Goal: Information Seeking & Learning: Find specific fact

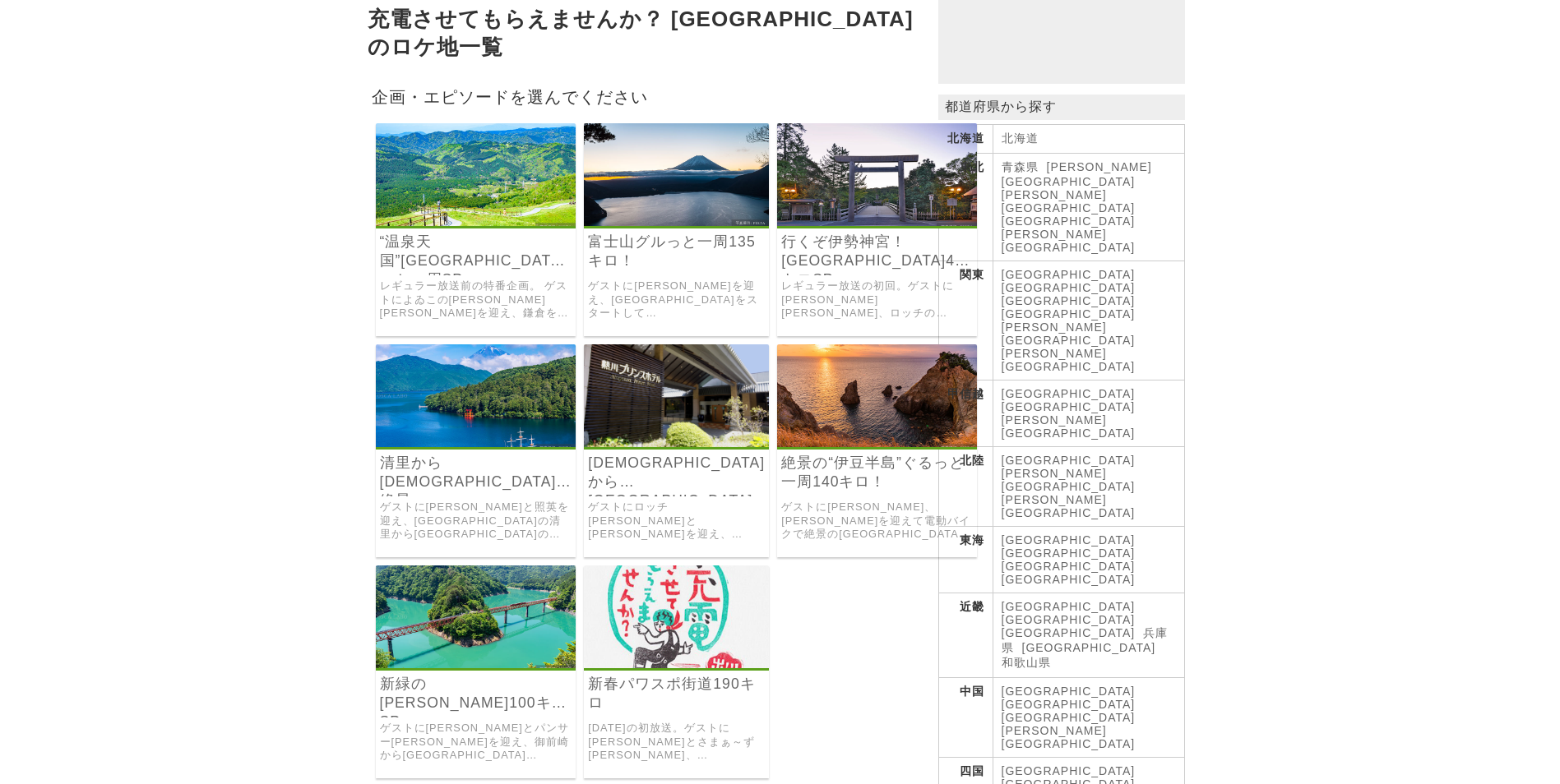
scroll to position [247, 0]
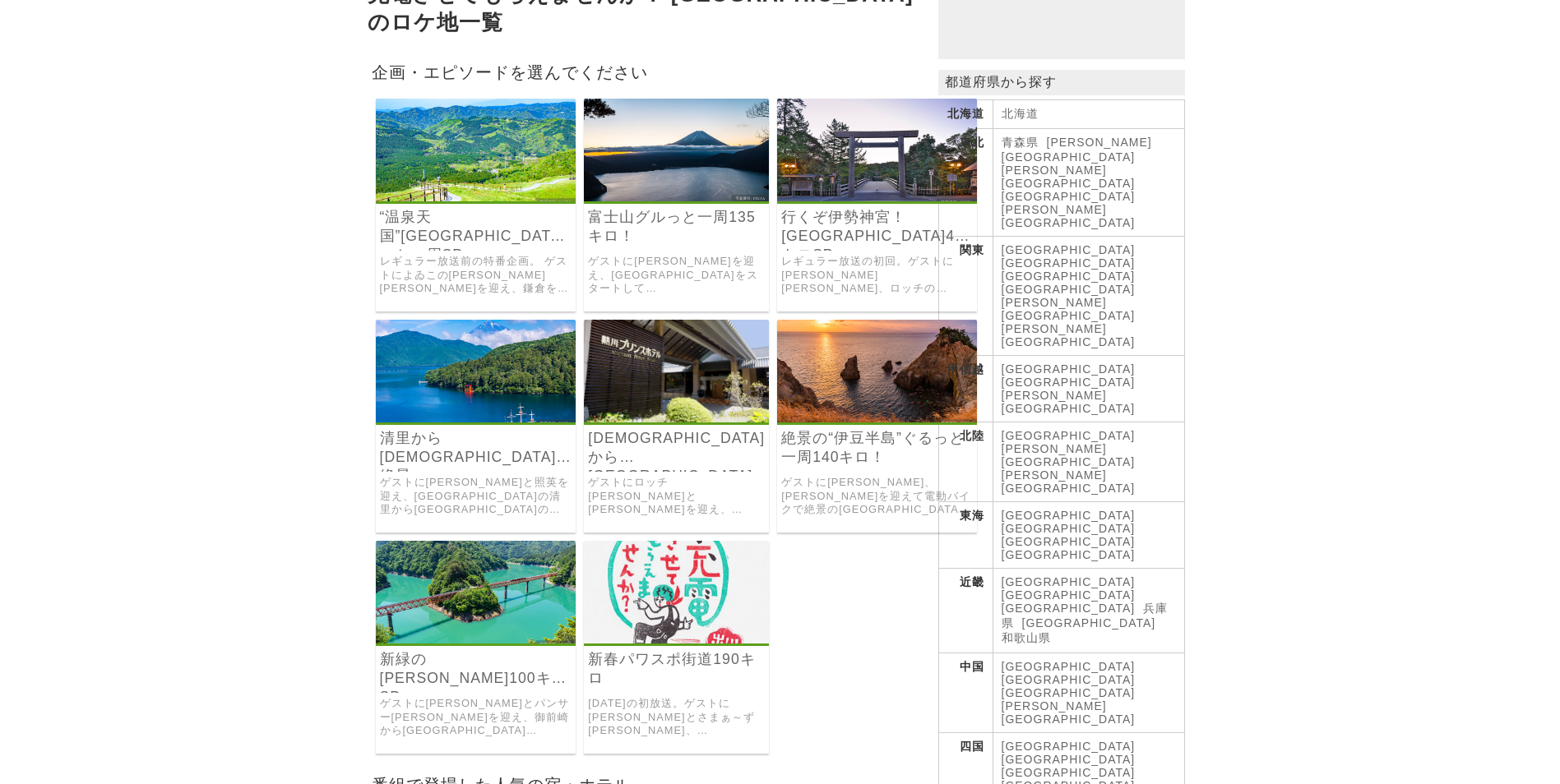
click at [840, 365] on img at bounding box center [877, 371] width 200 height 103
click at [486, 368] on img at bounding box center [476, 371] width 201 height 103
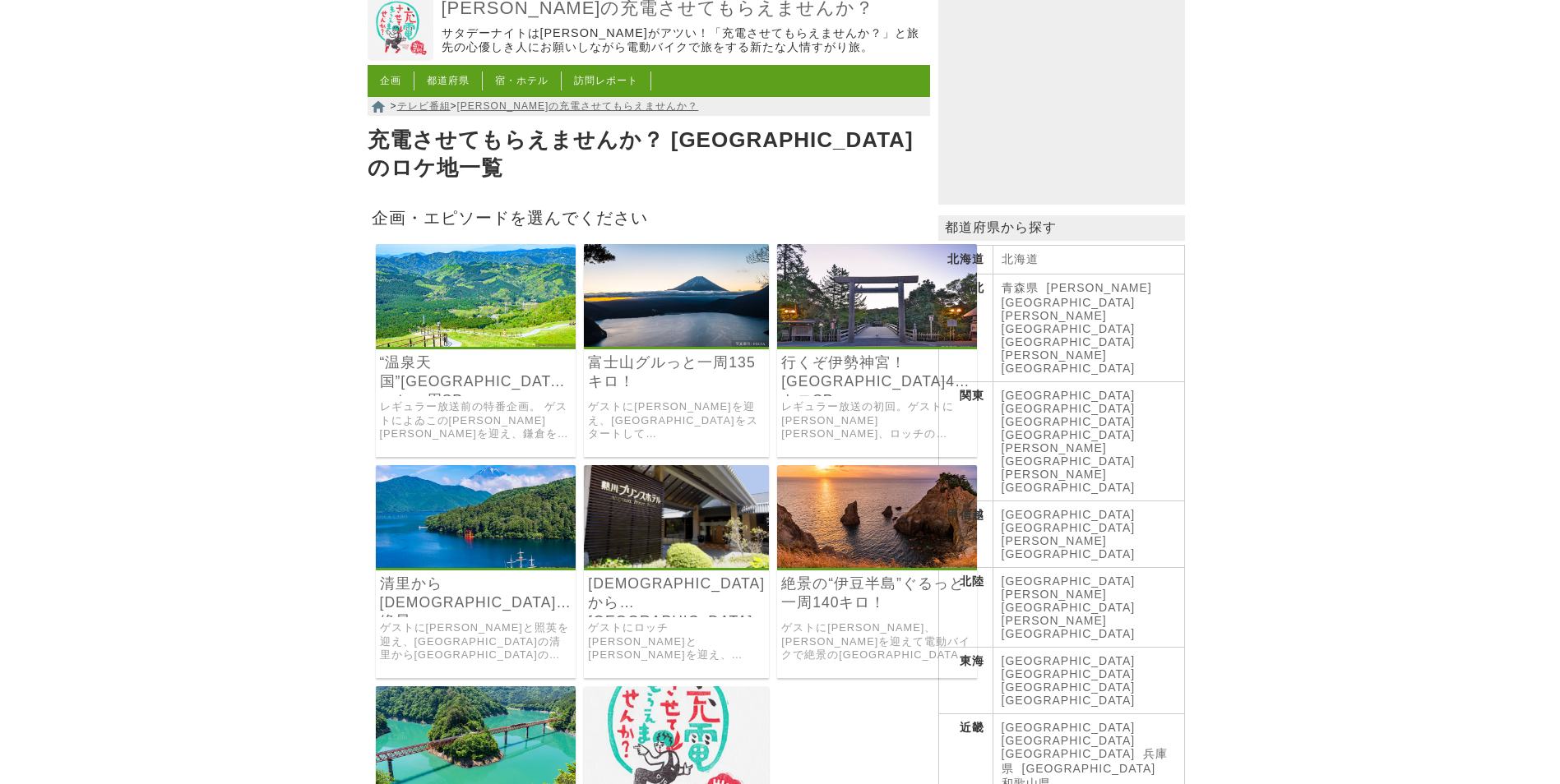
scroll to position [83, 0]
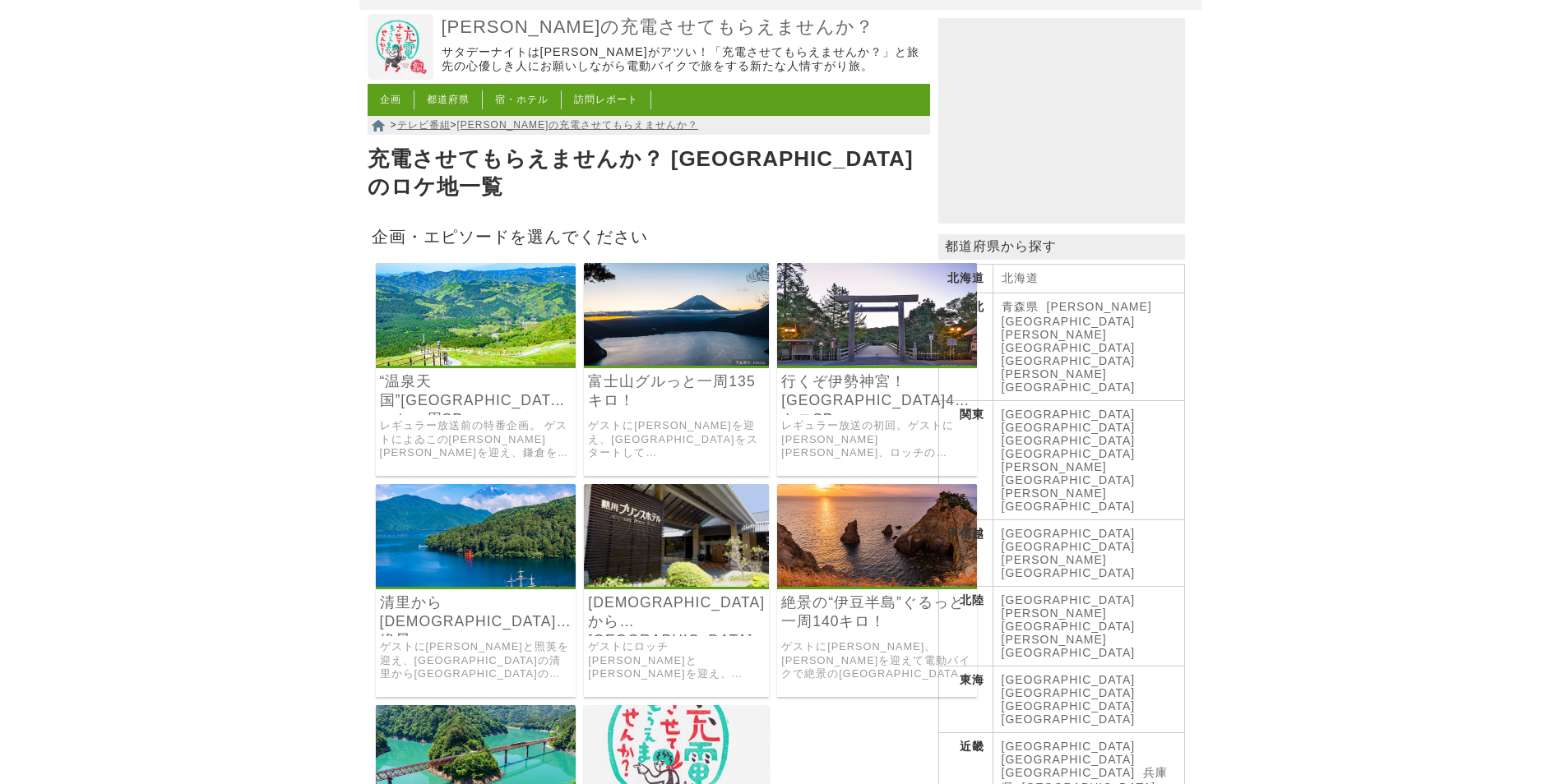
click at [515, 320] on img at bounding box center [476, 314] width 201 height 103
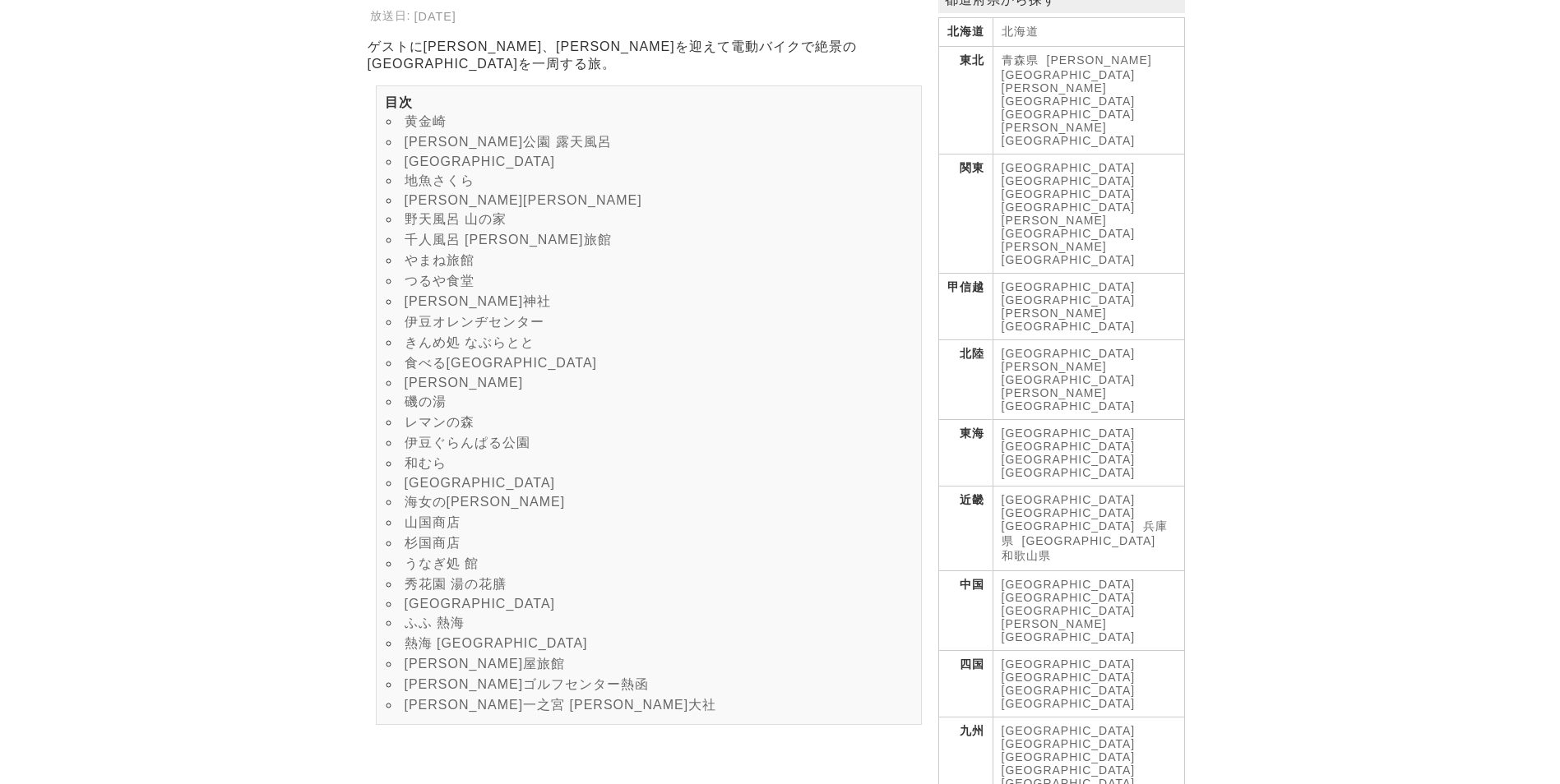
scroll to position [247, 0]
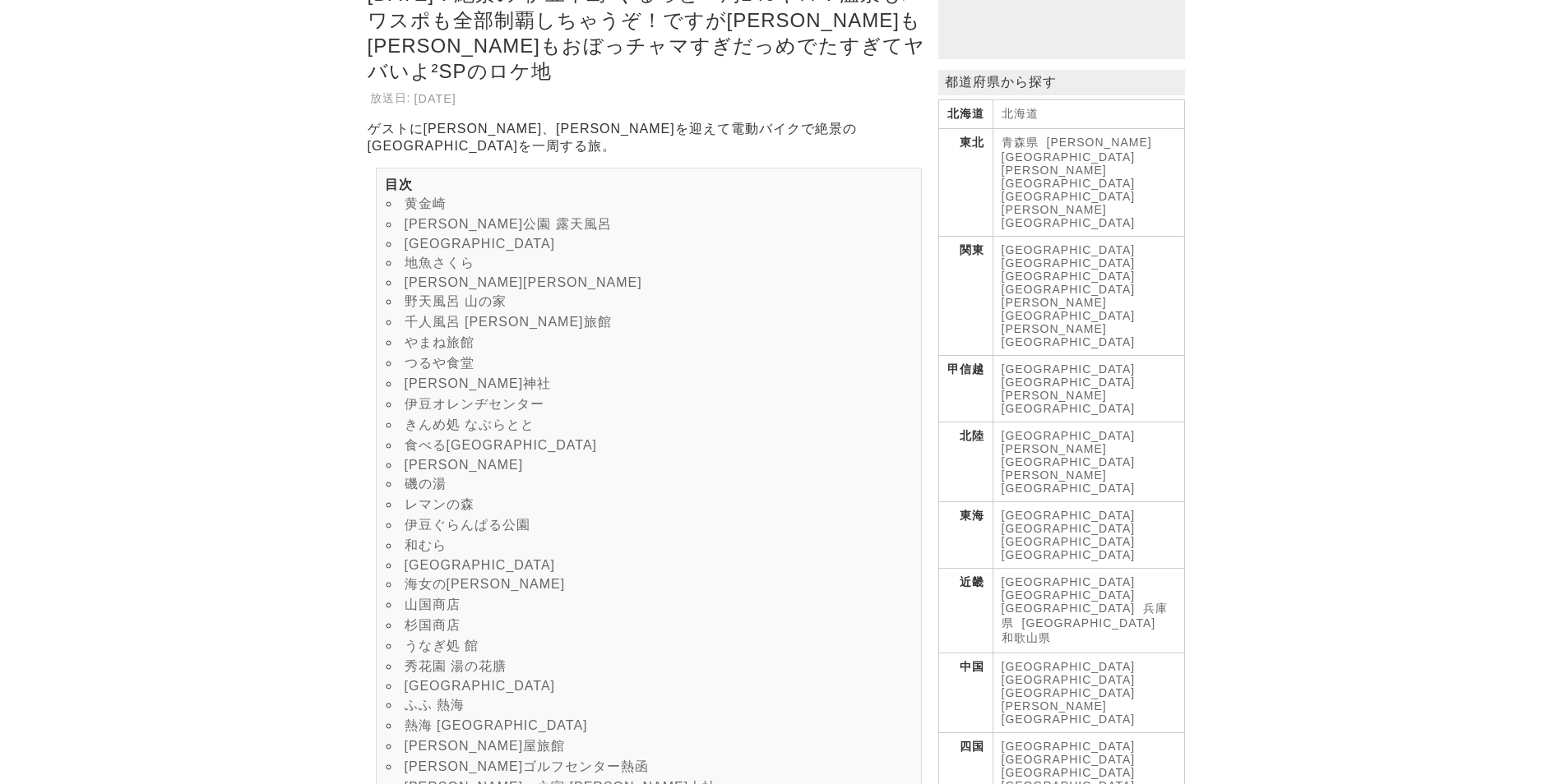
click at [444, 471] on link "黒根岩風呂" at bounding box center [464, 465] width 119 height 14
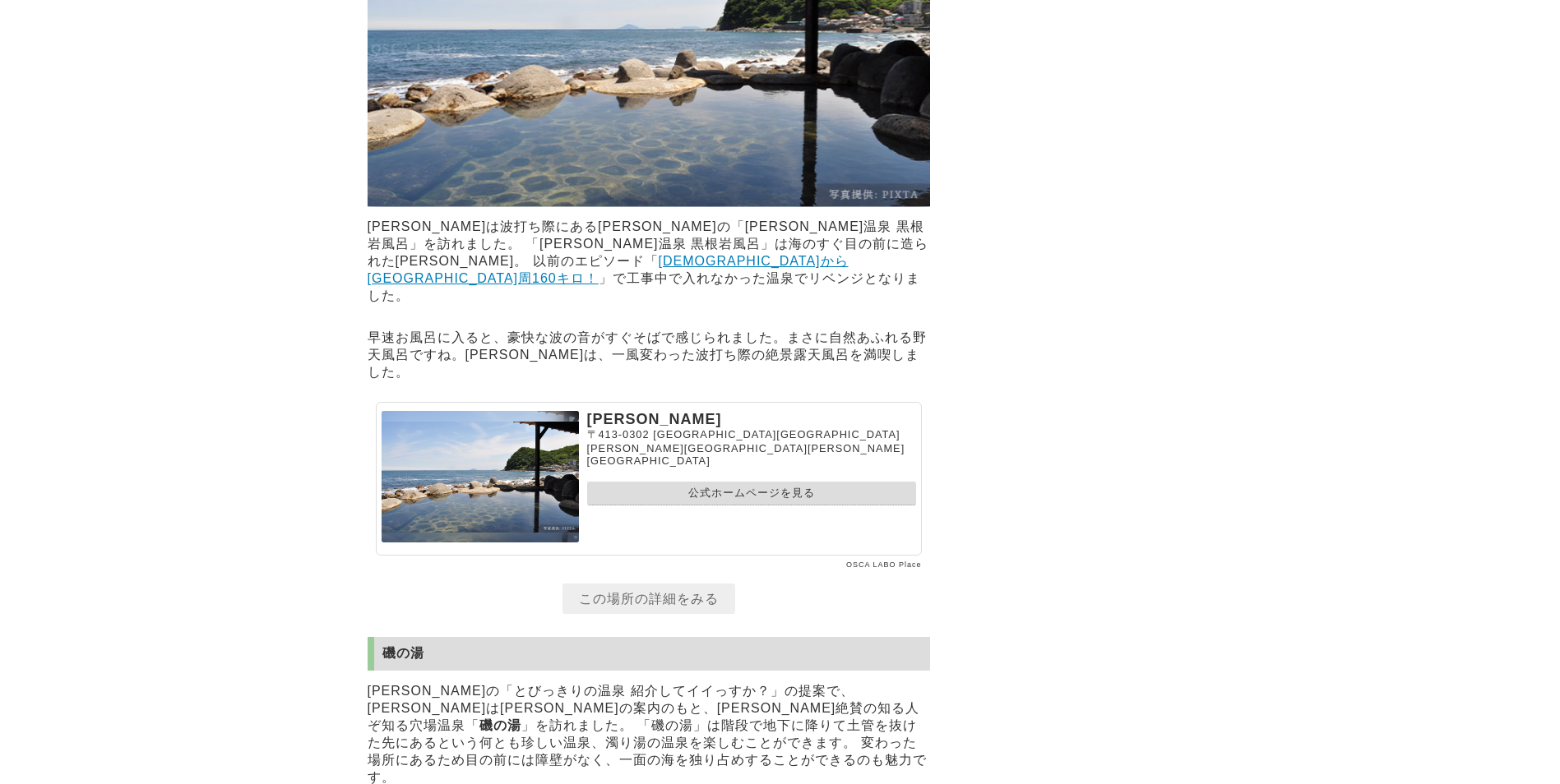
click at [673, 505] on link "公式ホームページを見る" at bounding box center [752, 493] width 329 height 24
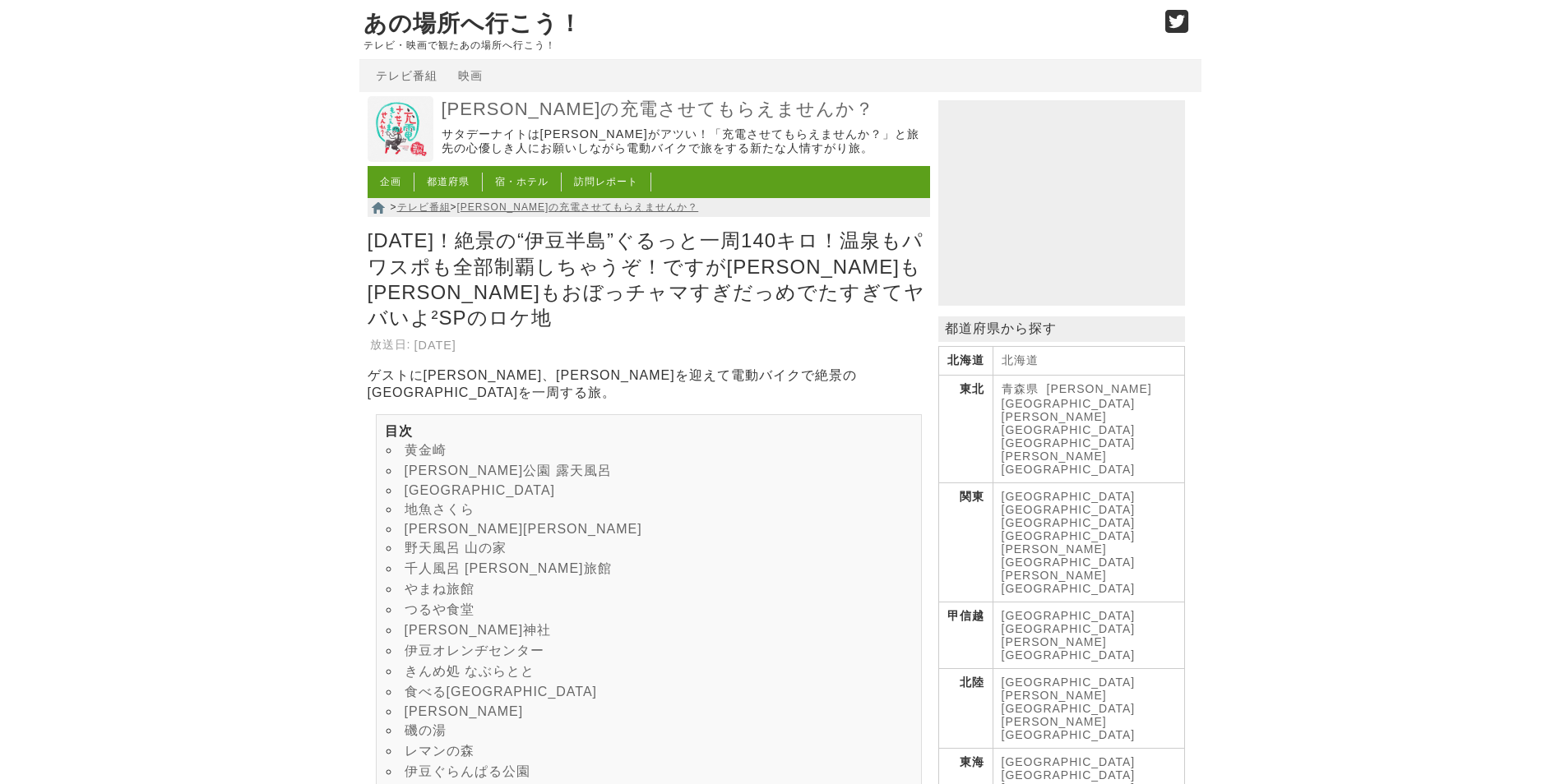
scroll to position [9627, 0]
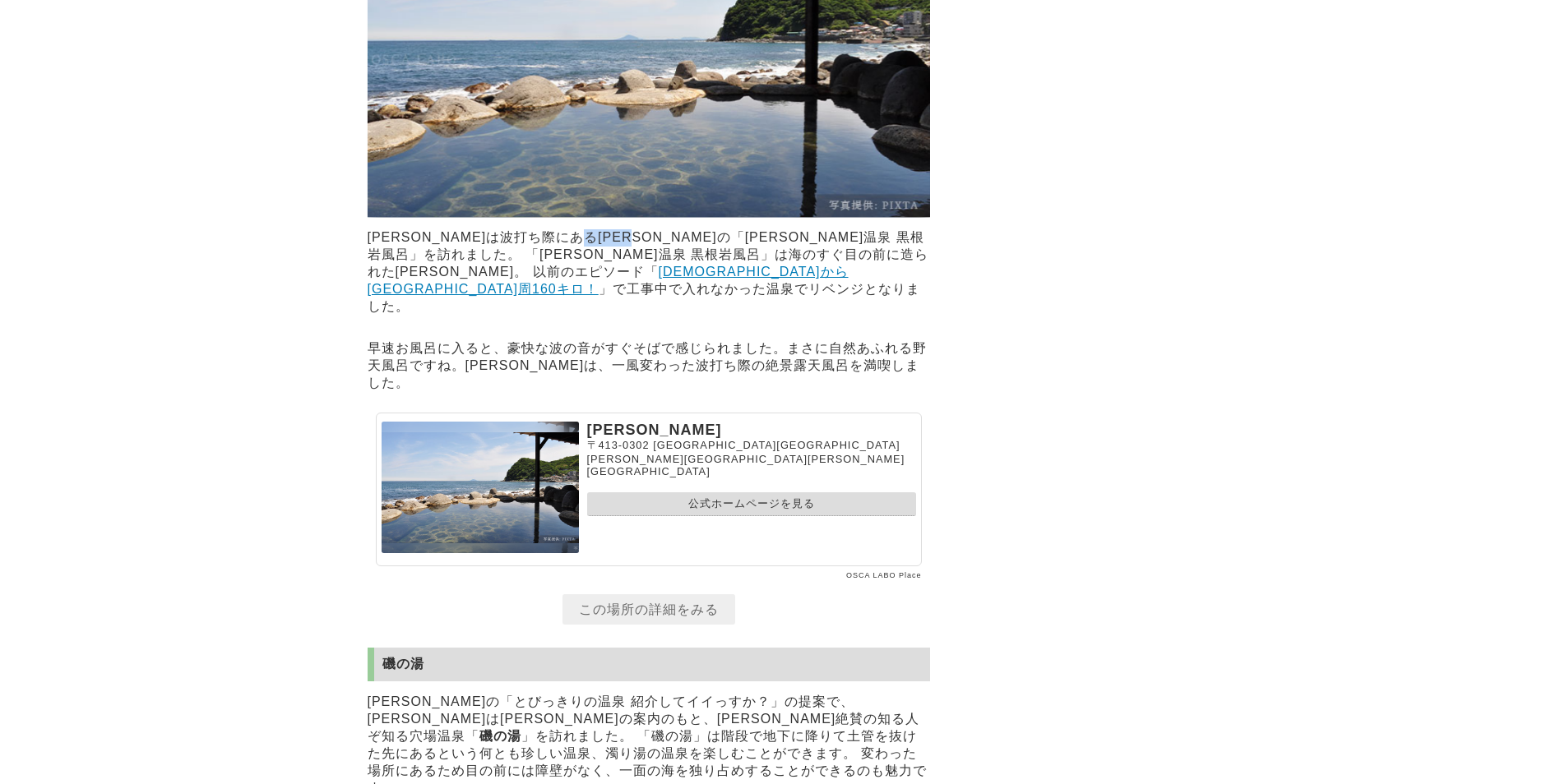
drag, startPoint x: 640, startPoint y: 392, endPoint x: 703, endPoint y: 392, distance: 63.0
click at [703, 320] on p "一行は波打ち際にある岩風呂の「北川温泉 黒根岩風呂」を訪れました。 「北川温泉 黒根岩風呂」は海のすぐ目の前に造られた岩風呂。 以前のエピソード「 箱根神社か…" at bounding box center [649, 273] width 562 height 94
copy p "黒根岩風呂"
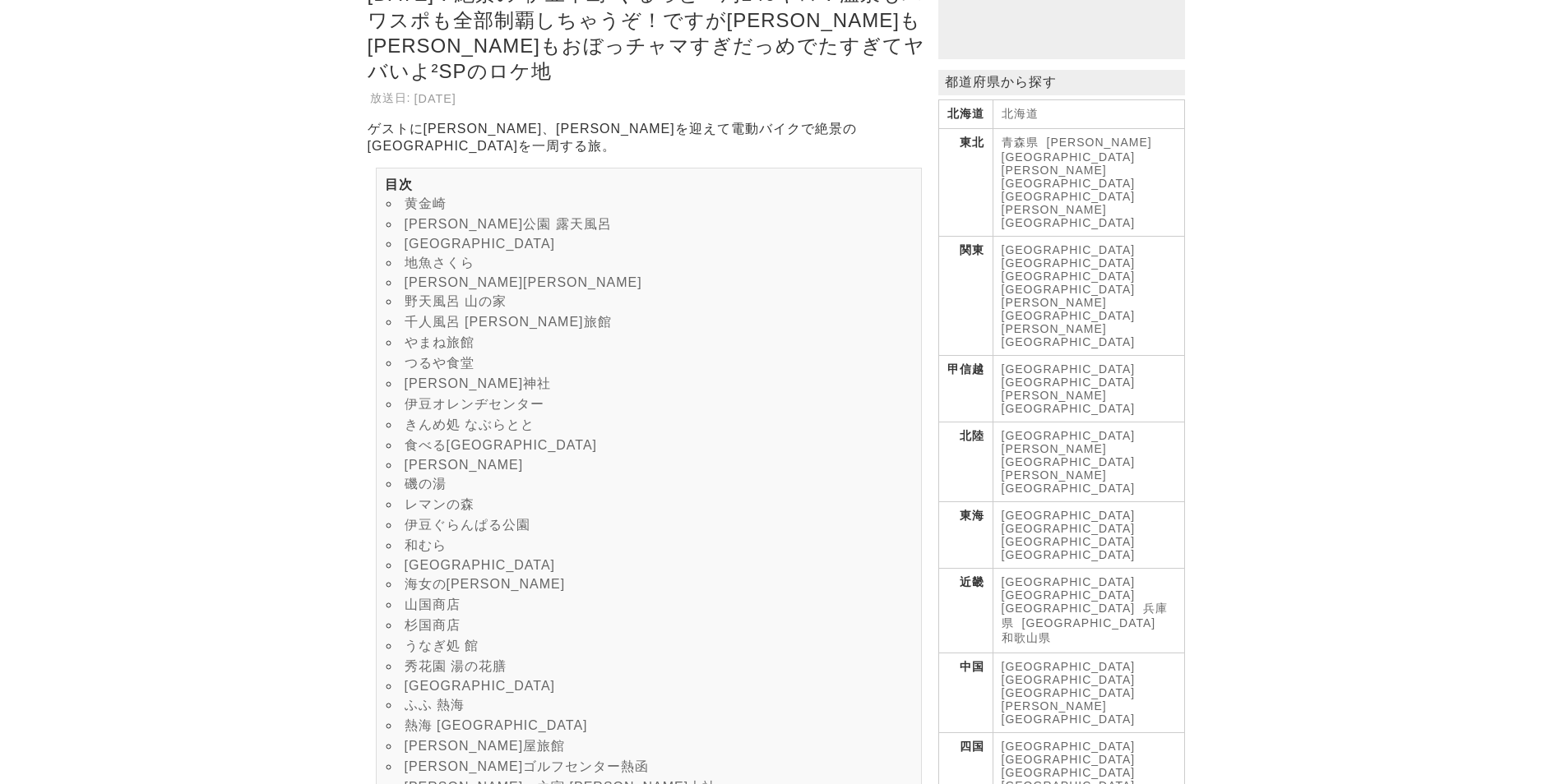
scroll to position [329, 0]
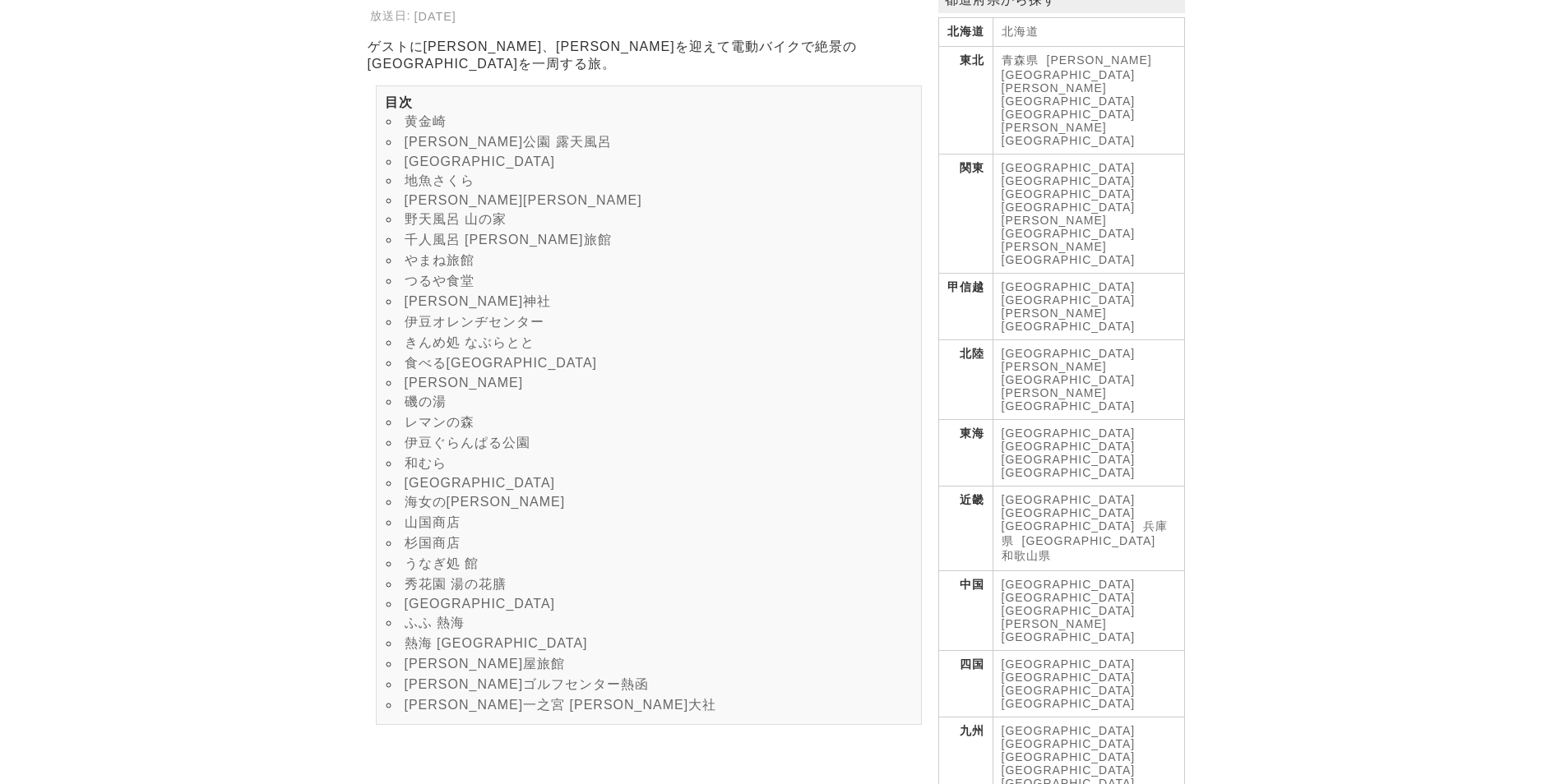
click at [433, 408] on link "磯の湯" at bounding box center [425, 401] width 42 height 14
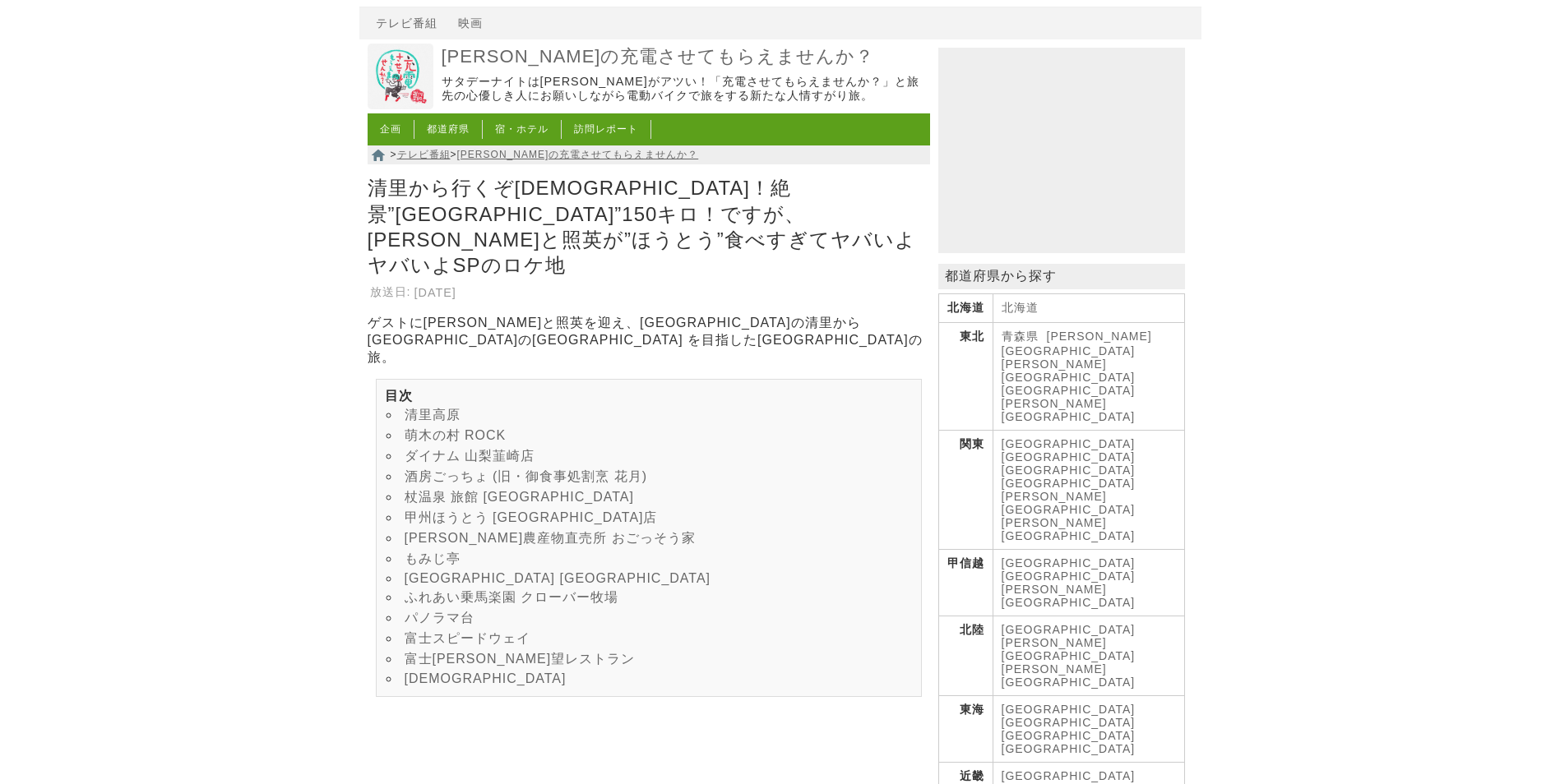
scroll to position [83, 0]
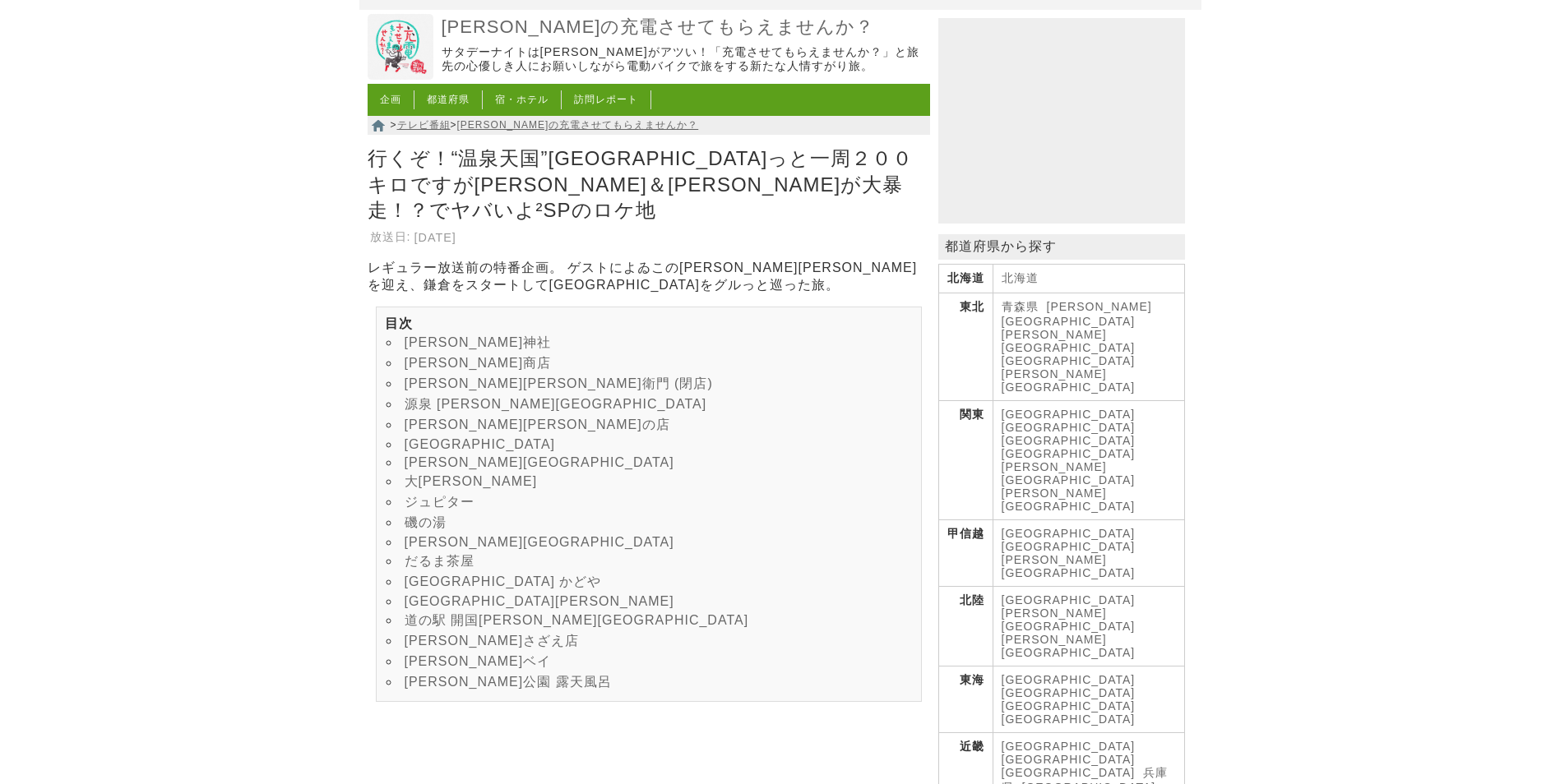
scroll to position [164, 0]
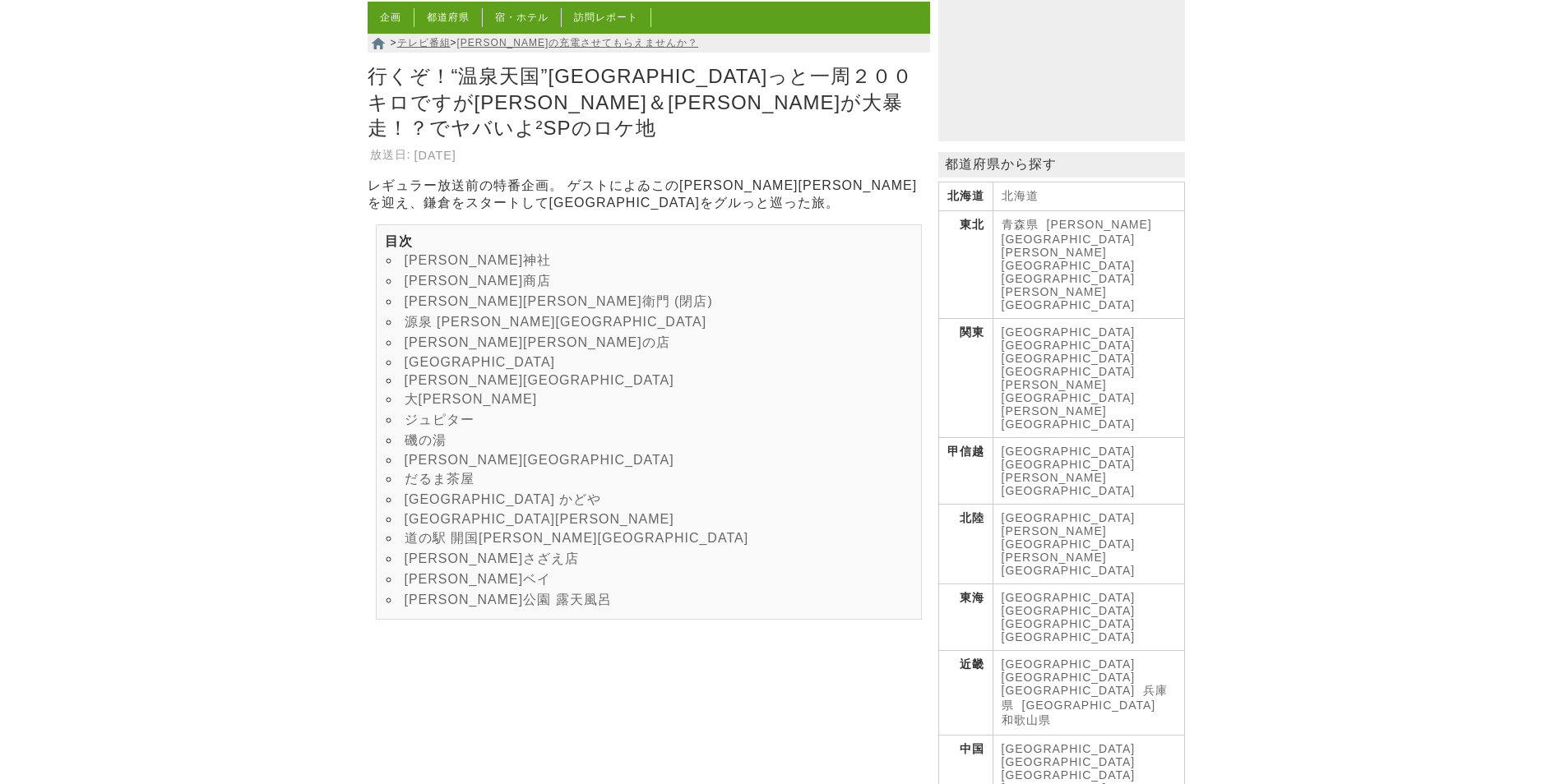
click at [497, 611] on li "[PERSON_NAME]公園 露天風呂" at bounding box center [649, 600] width 528 height 20
click at [498, 606] on link "[PERSON_NAME]公園 露天風呂" at bounding box center [507, 599] width 207 height 14
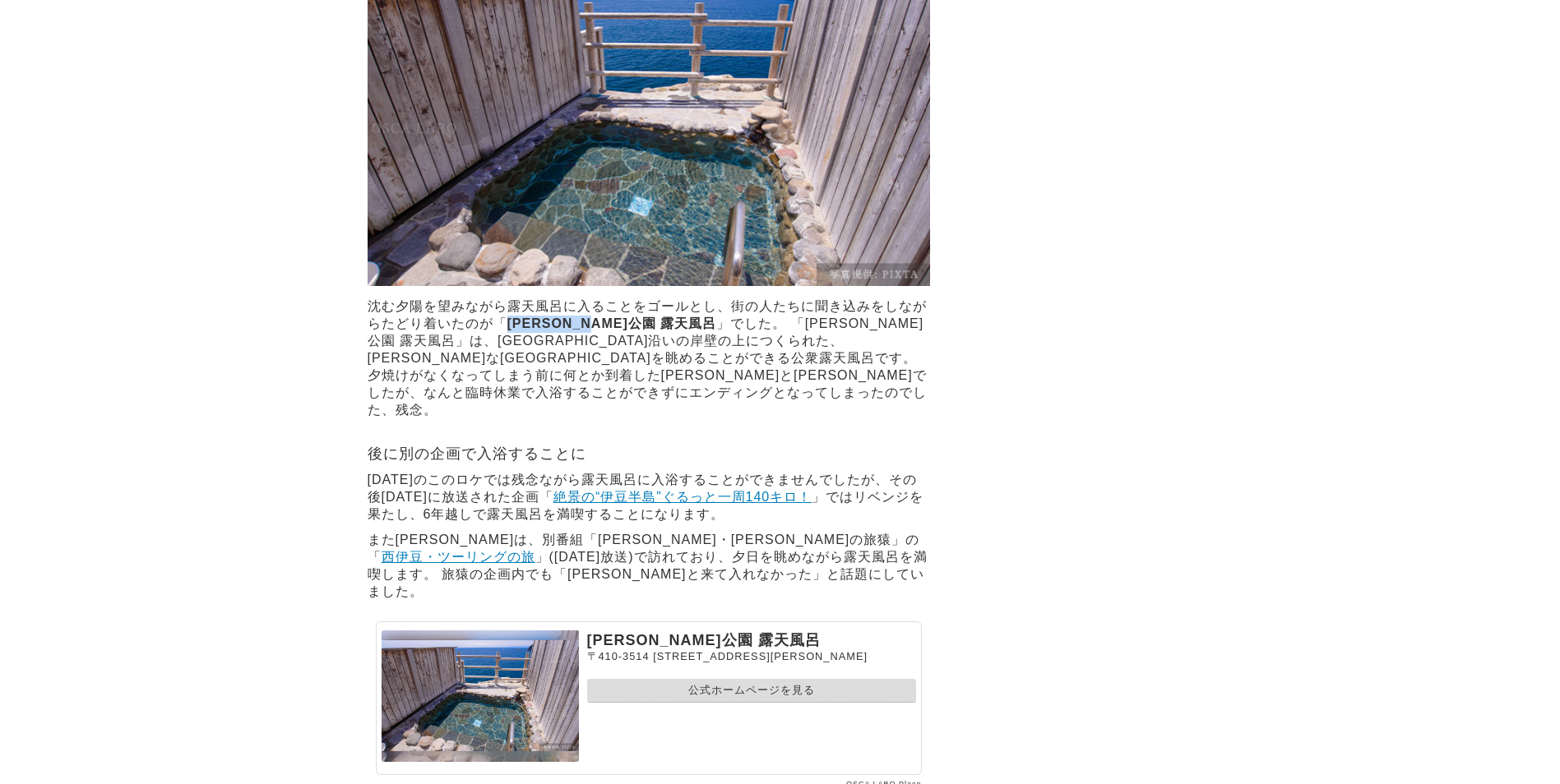
drag, startPoint x: 511, startPoint y: 400, endPoint x: 619, endPoint y: 404, distance: 108.1
click at [619, 330] on strong "[PERSON_NAME]公園 露天風呂" at bounding box center [612, 323] width 210 height 14
click at [778, 732] on section "沢田公園 露天風呂 〒410-3514 静岡県賀茂郡西伊豆町仁科２８１７−１ 公式ホームページを見る" at bounding box center [649, 698] width 546 height 154
click at [788, 702] on link "公式ホームページを見る" at bounding box center [752, 690] width 329 height 24
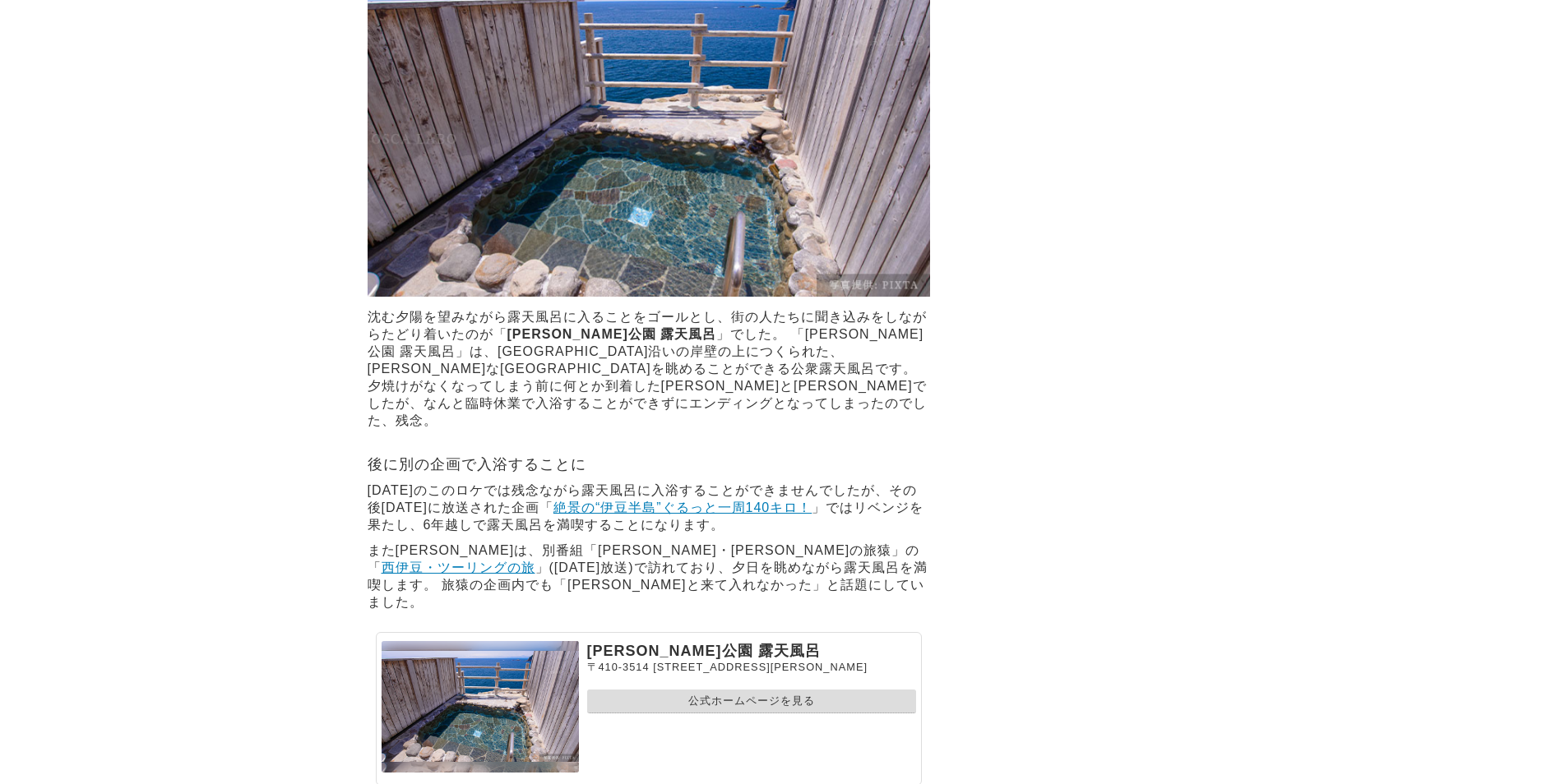
scroll to position [11514, 0]
drag, startPoint x: 511, startPoint y: 411, endPoint x: 617, endPoint y: 415, distance: 106.1
click at [617, 341] on strong "[PERSON_NAME]公園 露天風呂" at bounding box center [612, 334] width 210 height 14
copy strong "[PERSON_NAME]公園 露天風呂"
